Goal: Task Accomplishment & Management: Manage account settings

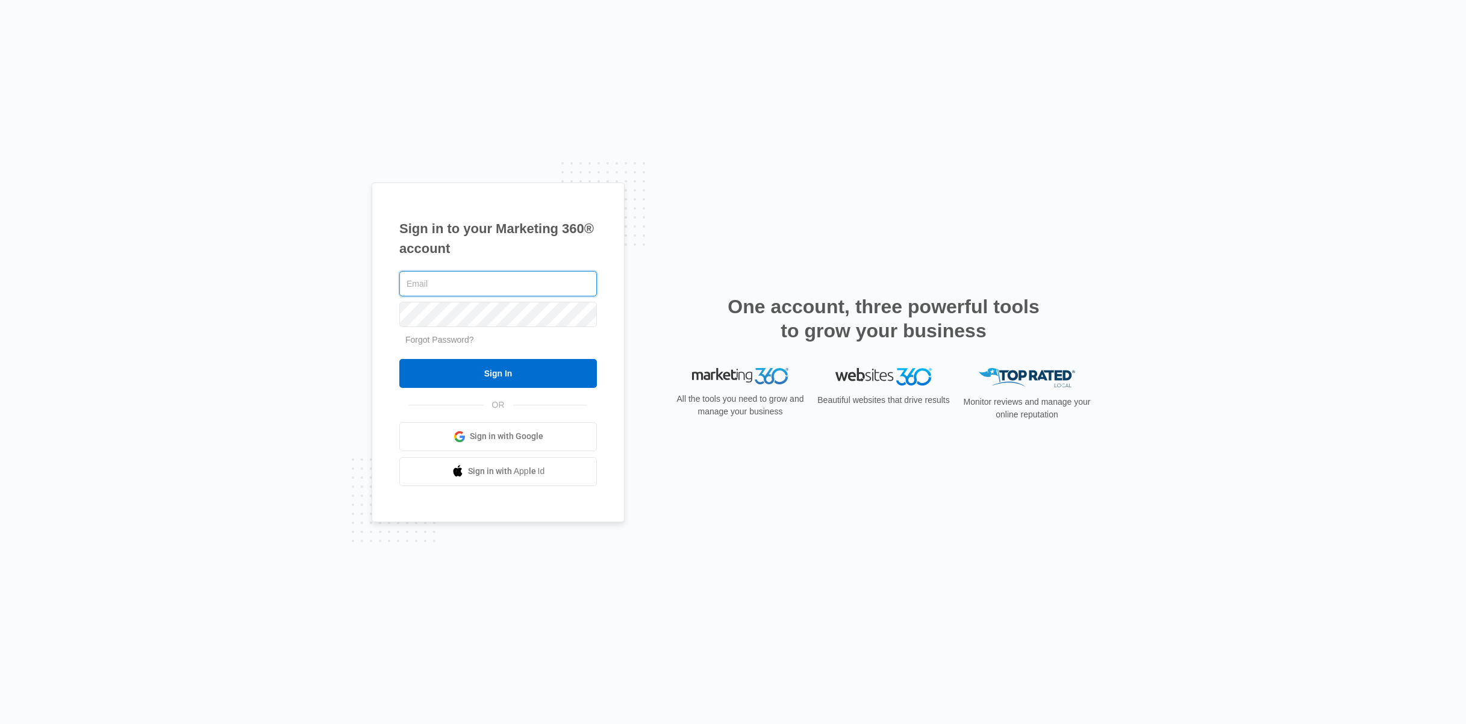
type input "[PERSON_NAME][EMAIL_ADDRESS][DOMAIN_NAME]"
click at [185, 305] on div "Sign in to your Marketing 360® account [PERSON_NAME][EMAIL_ADDRESS][DOMAIN_NAME…" at bounding box center [733, 362] width 1466 height 724
click at [553, 381] on input "Sign In" at bounding box center [497, 373] width 197 height 29
